Goal: Task Accomplishment & Management: Manage account settings

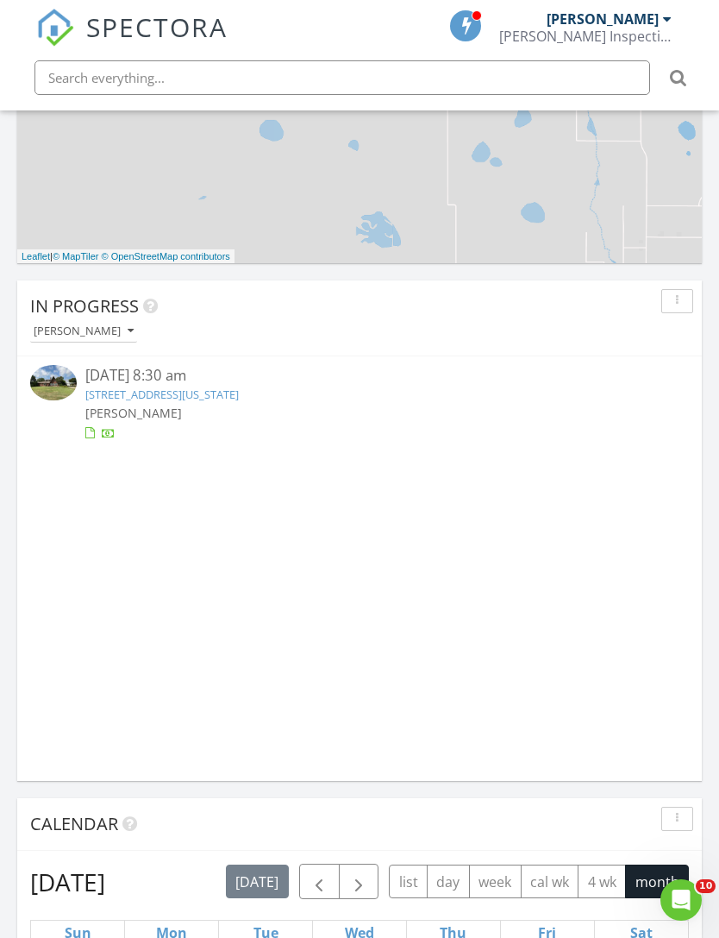
scroll to position [1083, 0]
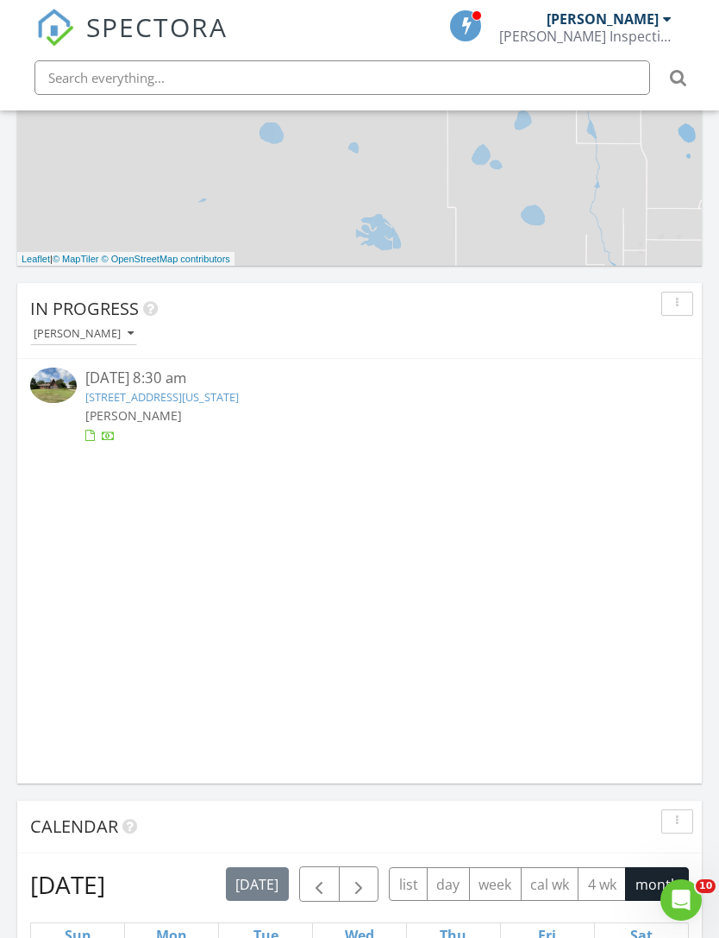
click at [122, 395] on link "1077 County road L, Panhandle , Texas 79068" at bounding box center [162, 397] width 154 height 16
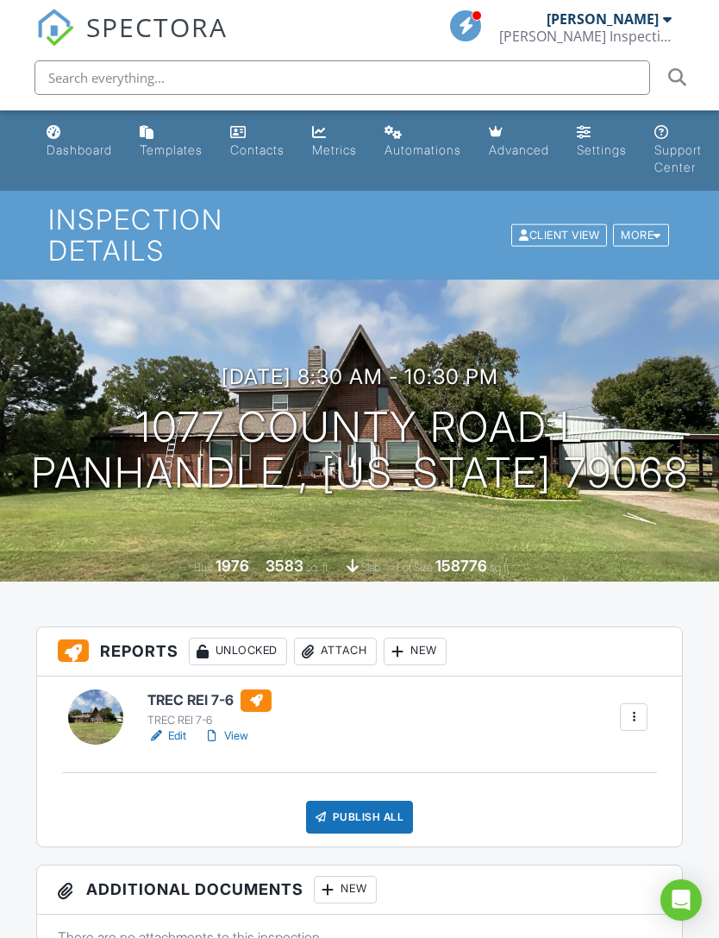
click at [239, 727] on link "View" at bounding box center [226, 735] width 45 height 17
click at [248, 727] on link "View" at bounding box center [226, 735] width 45 height 17
click at [373, 800] on div "Publish All" at bounding box center [360, 816] width 108 height 33
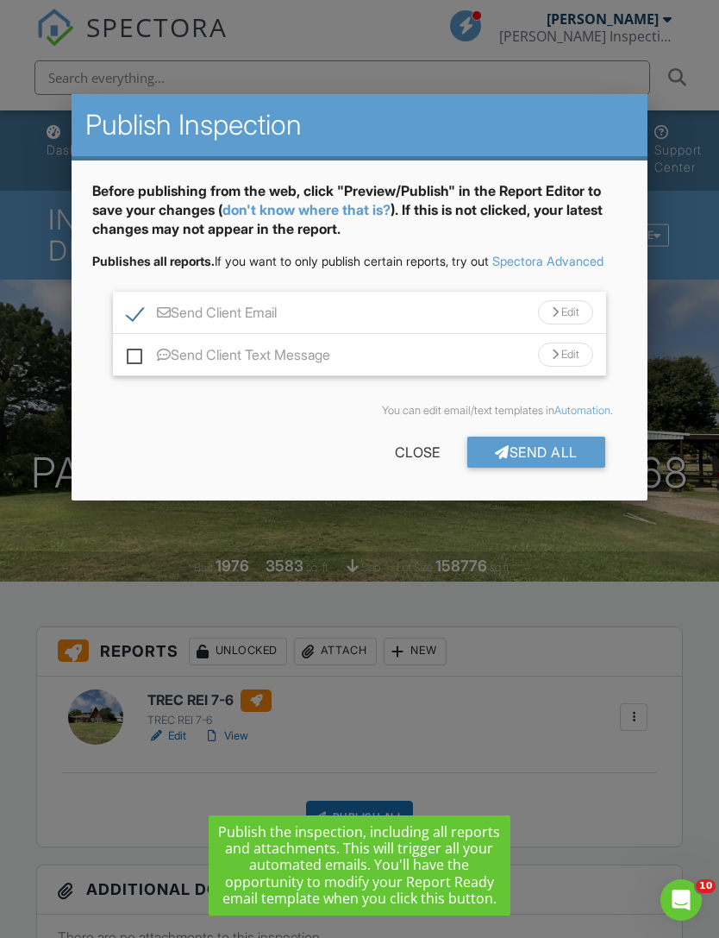
click at [562, 463] on div "Send All" at bounding box center [537, 451] width 138 height 31
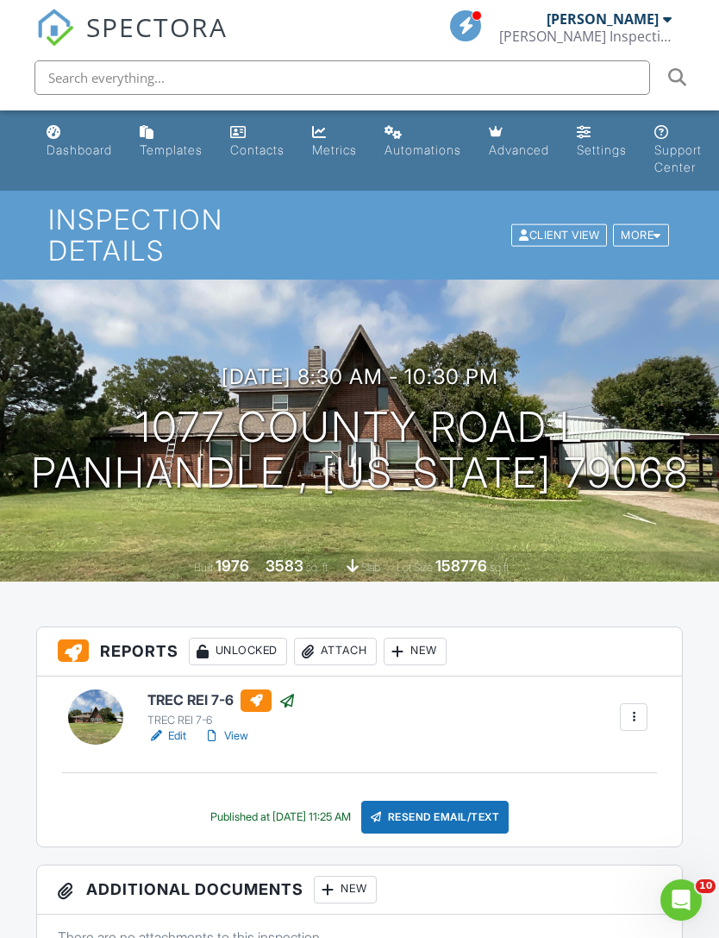
click at [69, 154] on div "Dashboard" at bounding box center [80, 149] width 66 height 15
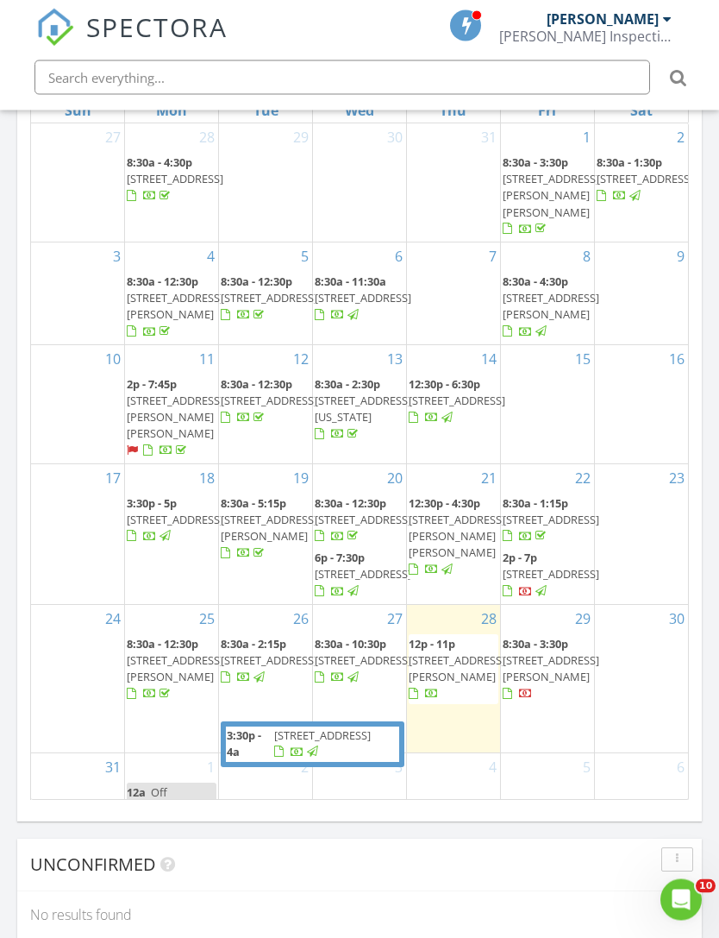
scroll to position [1908, 0]
